Goal: Task Accomplishment & Management: Manage account settings

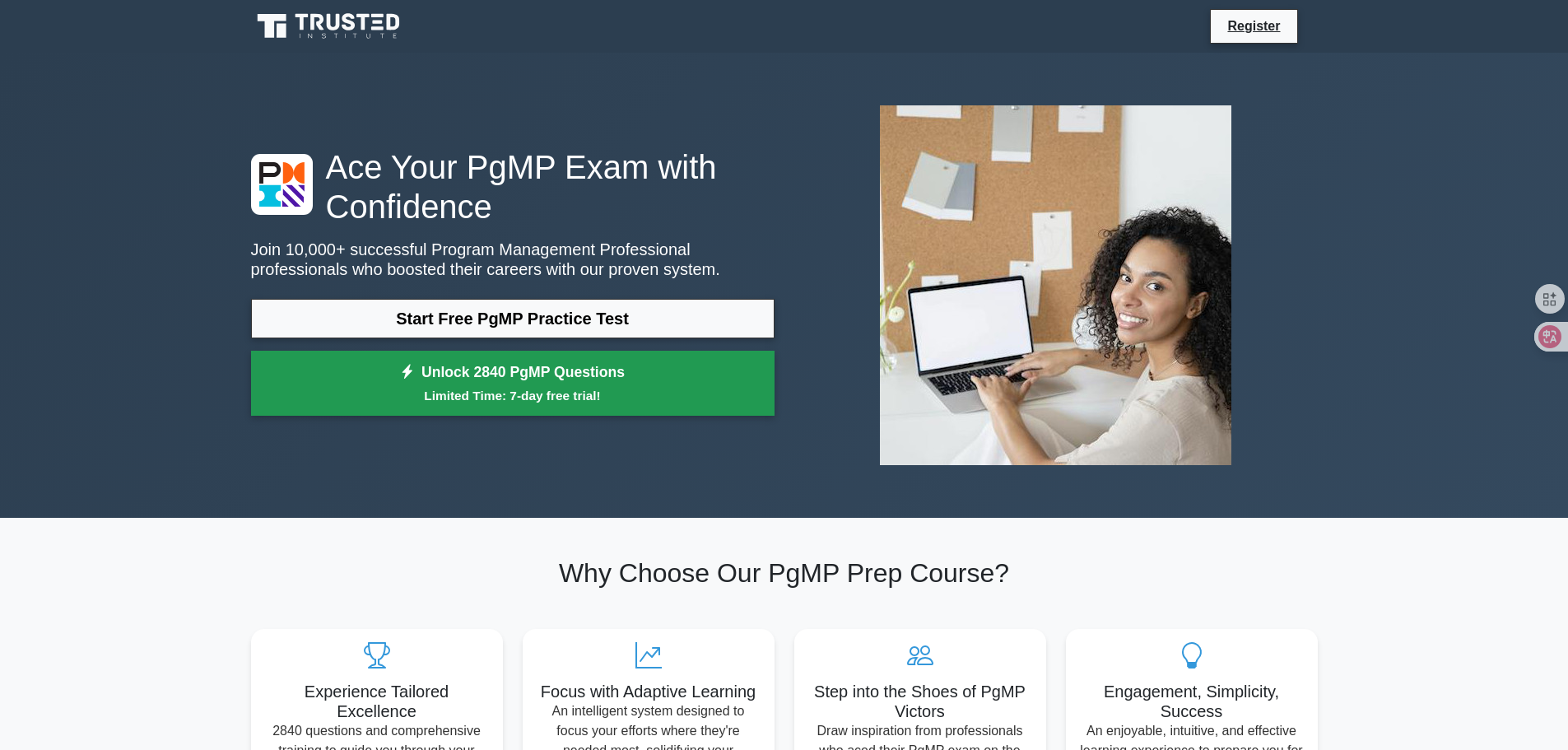
click at [485, 376] on link "Unlock 2840 PgMP Questions Limited Time: 7-day free trial!" at bounding box center [513, 383] width 524 height 65
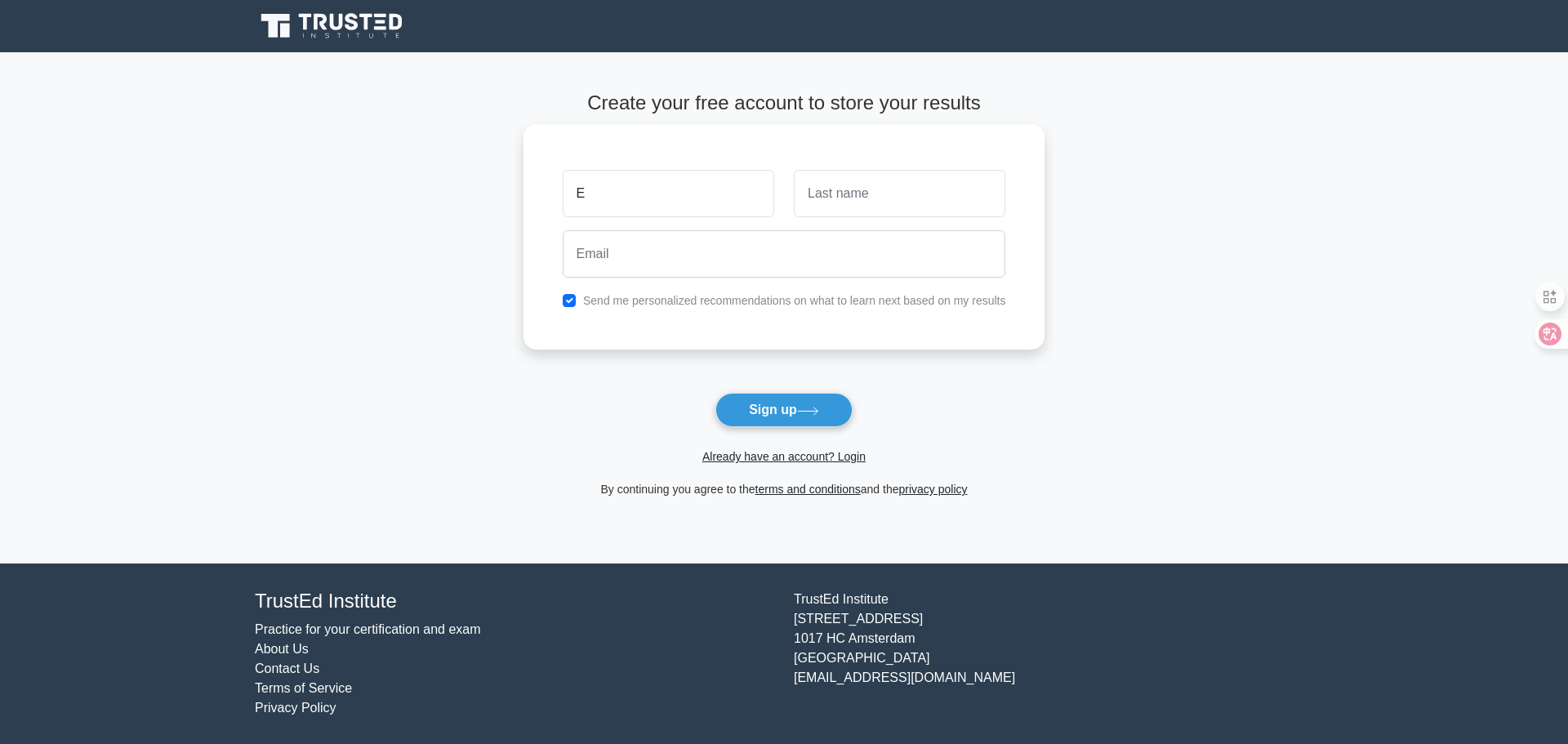
type input "[DEMOGRAPHIC_DATA]"
click at [866, 205] on input "text" at bounding box center [899, 194] width 211 height 48
type input "El Far"
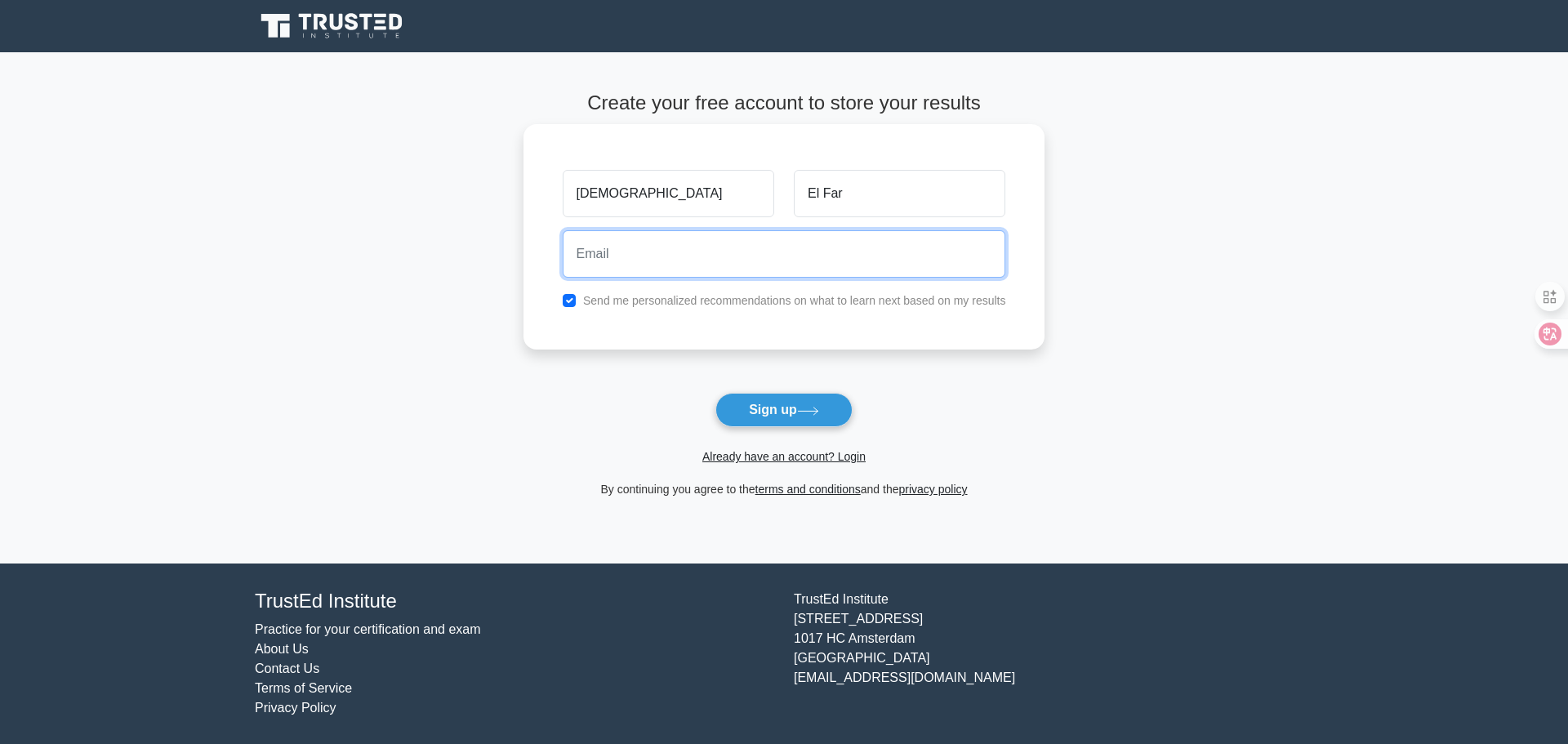
click at [774, 263] on input "email" at bounding box center [784, 254] width 443 height 48
type input "Ehabelfar@gmail.com"
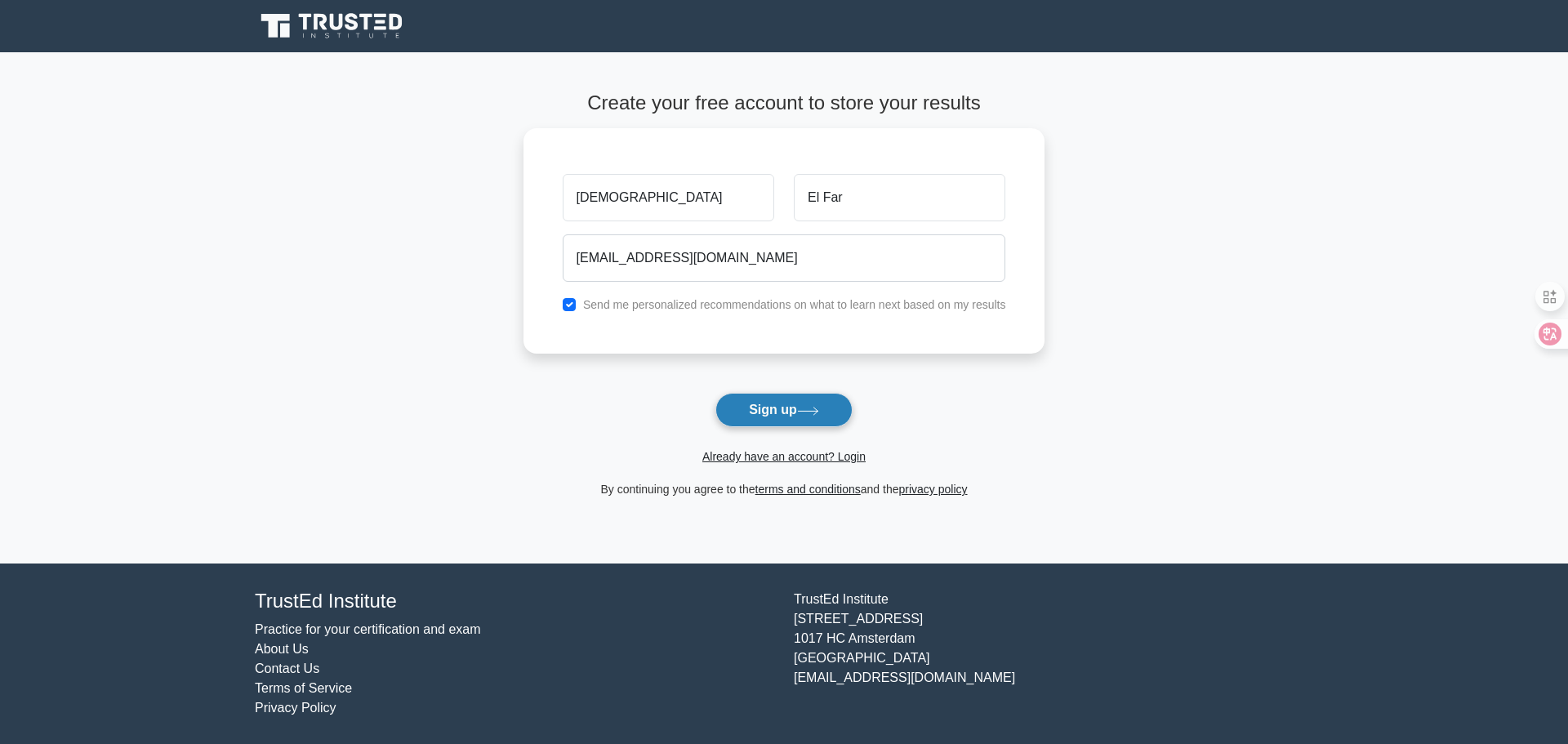
click at [764, 418] on button "Sign up" at bounding box center [784, 410] width 138 height 34
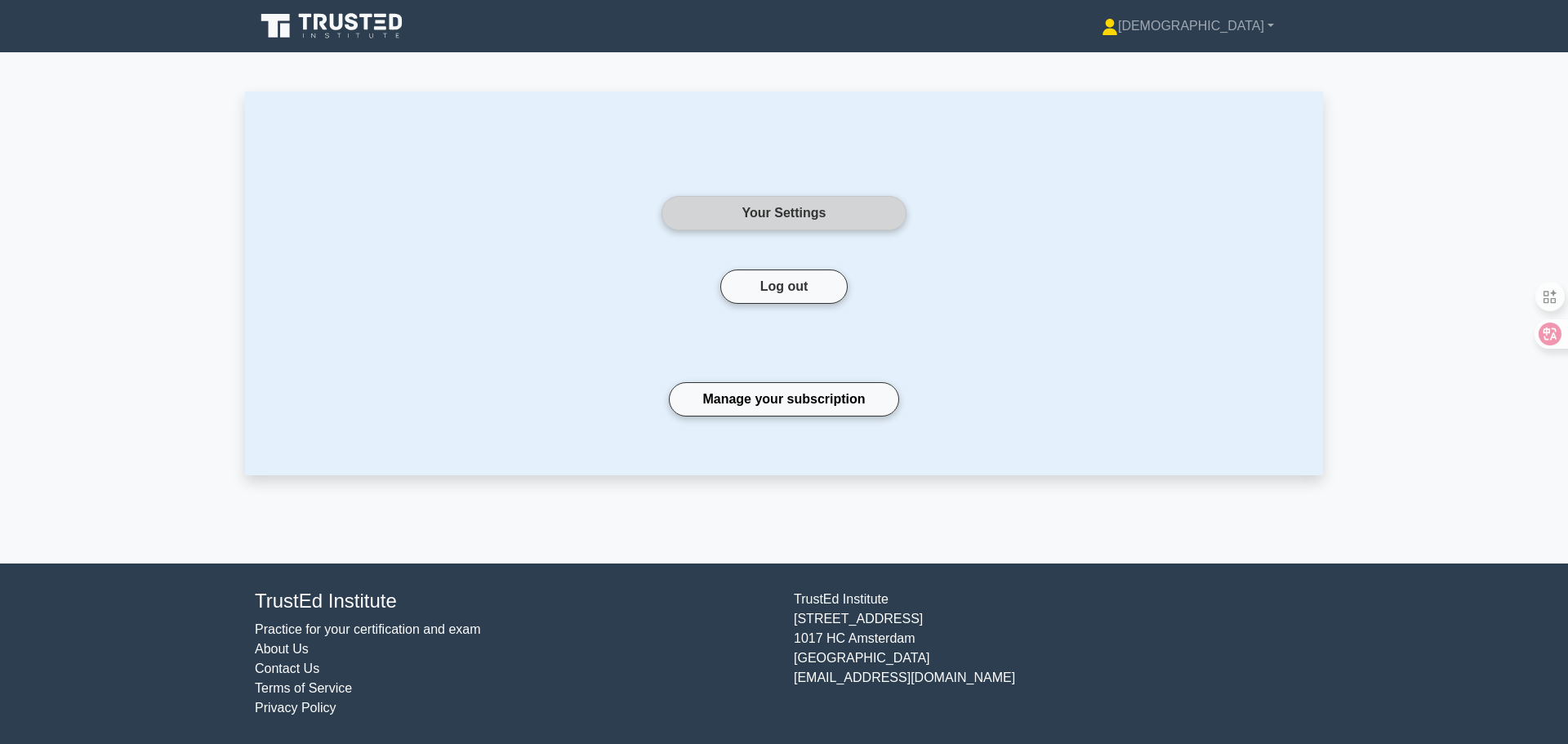
click at [796, 219] on link "Your Settings" at bounding box center [784, 213] width 245 height 34
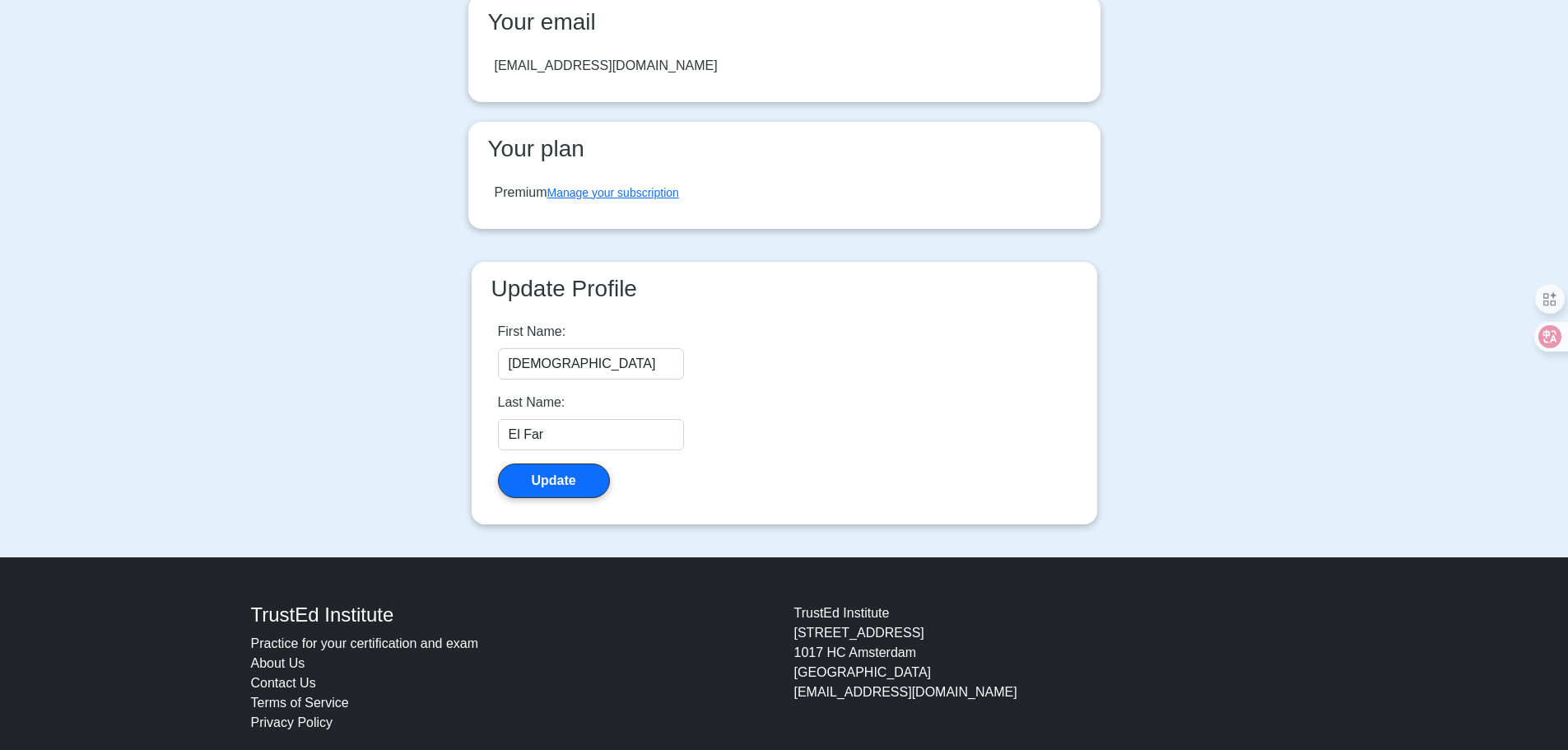
scroll to position [337, 0]
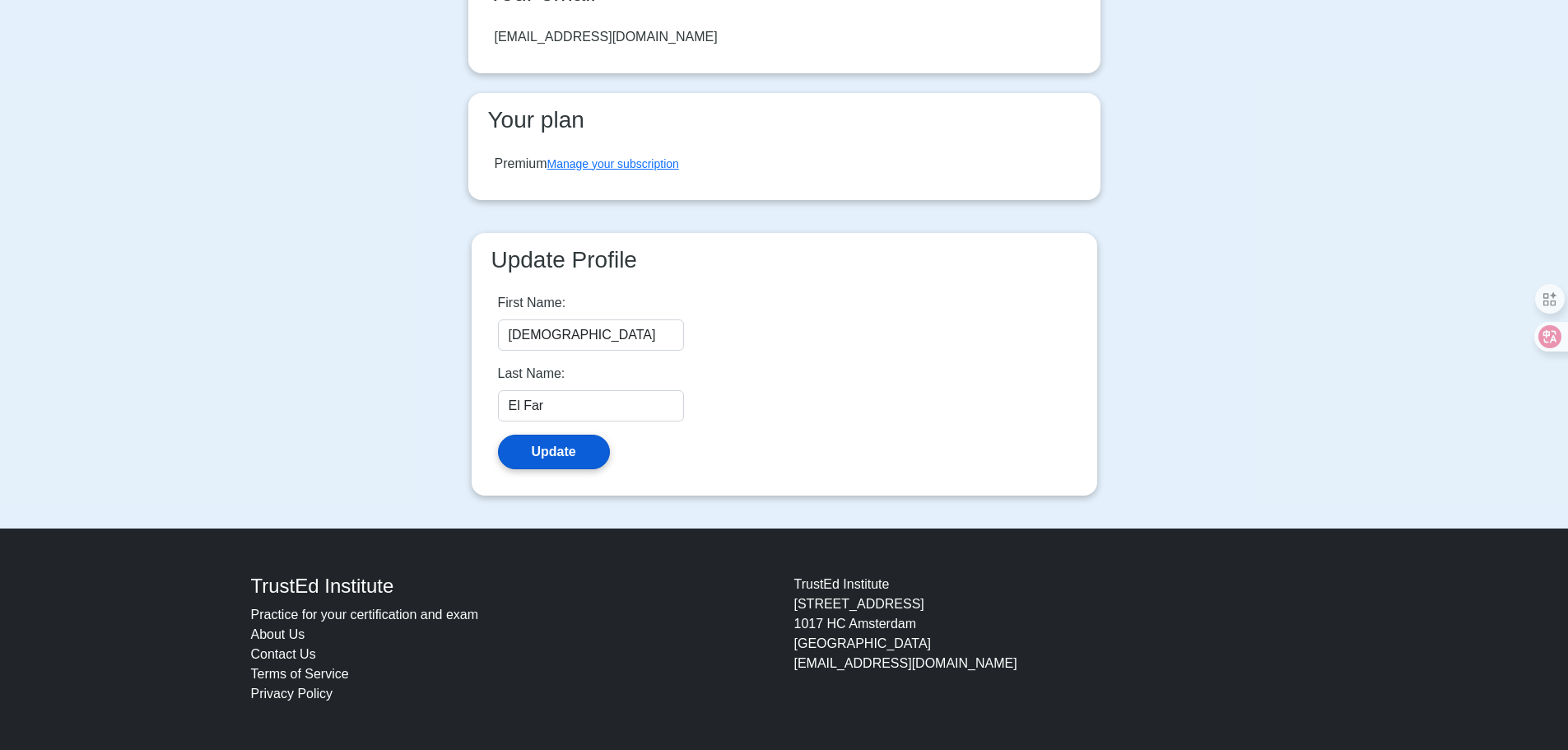
click at [569, 455] on button "Update" at bounding box center [554, 452] width 112 height 35
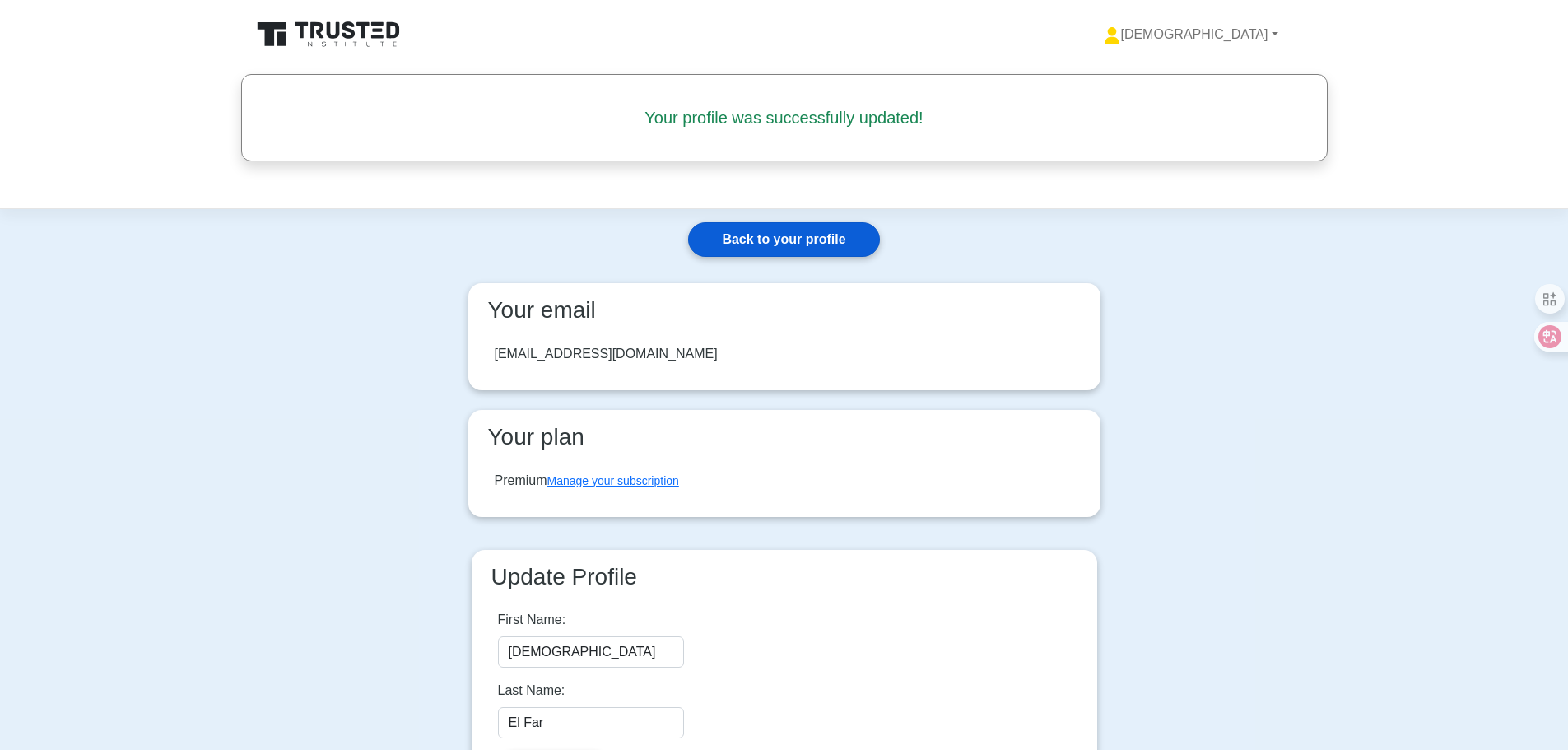
click at [780, 242] on link "Back to your profile" at bounding box center [783, 240] width 191 height 35
